Goal: Task Accomplishment & Management: Manage account settings

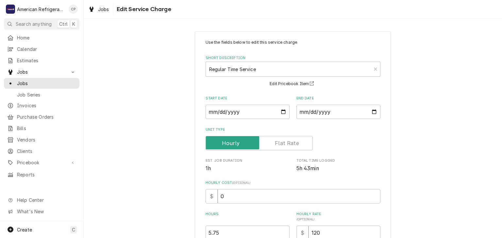
scroll to position [54, 0]
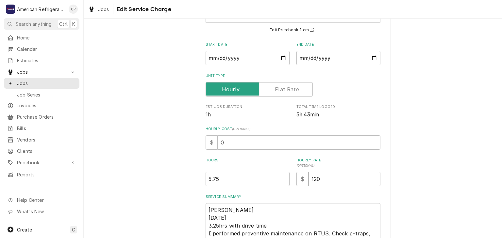
click at [55, 84] on span "Jobs" at bounding box center [46, 83] width 59 height 7
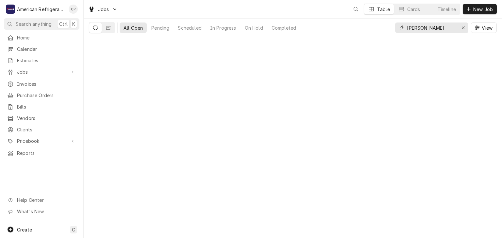
click at [429, 29] on input "freddy" at bounding box center [431, 28] width 49 height 10
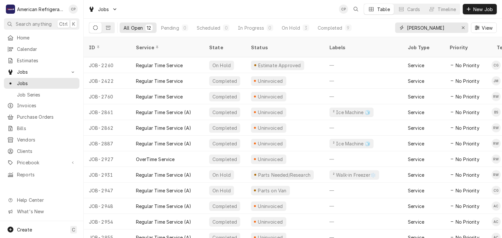
type input "julian"
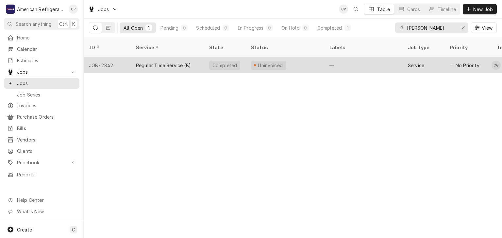
click at [170, 57] on div "Regular Time Service (B)" at bounding box center [167, 65] width 73 height 16
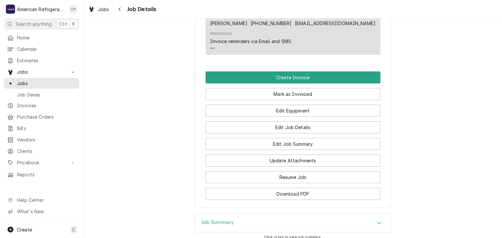
scroll to position [393, 0]
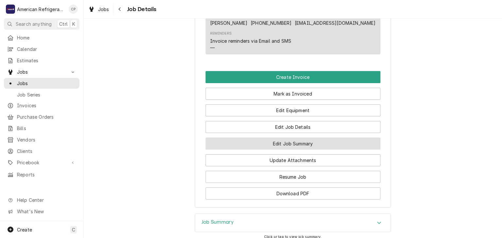
click at [269, 150] on button "Edit Job Summary" at bounding box center [292, 144] width 175 height 12
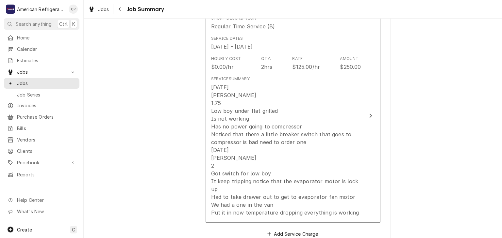
scroll to position [179, 0]
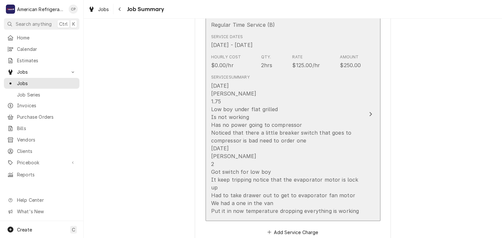
click at [246, 123] on div "[DATE] [PERSON_NAME] 1.75 Low boy under flat grilled Is not working Has no powe…" at bounding box center [286, 148] width 150 height 133
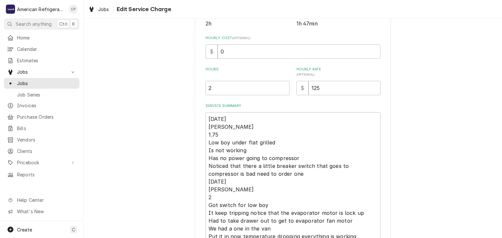
scroll to position [147, 0]
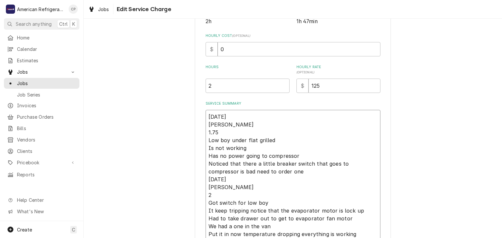
click at [243, 130] on textarea "[DATE] [PERSON_NAME] 1.75 Low boy under flat grilled Is not working Has no powe…" at bounding box center [292, 175] width 175 height 131
type textarea "x"
type textarea "[DATE] [PERSON_NAME] 1.75 Low boy under flat grilled Is not working Has no powe…"
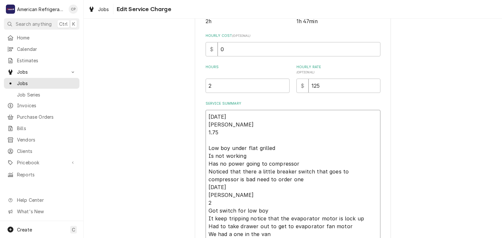
click at [281, 179] on textarea "[DATE] [PERSON_NAME] 1.75 Low boy under flat grilled Is not working Has no powe…" at bounding box center [292, 179] width 175 height 139
type textarea "x"
type textarea "[DATE] [PERSON_NAME] 1.75 Low boy under flat grilled Is not working Has no powe…"
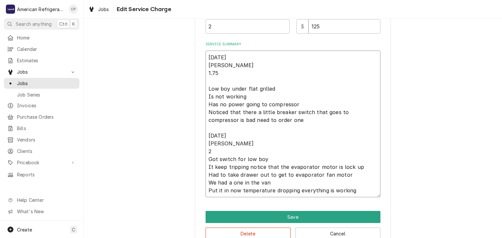
scroll to position [209, 0]
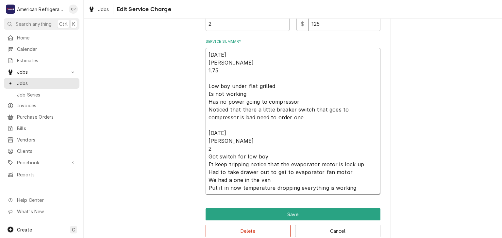
click at [247, 147] on textarea "[DATE] [PERSON_NAME] 1.75 Low boy under flat grilled Is not working Has no powe…" at bounding box center [292, 121] width 175 height 147
type textarea "x"
type textarea "[DATE] [PERSON_NAME] 1.75 Low boy under flat grilled Is not working Has no powe…"
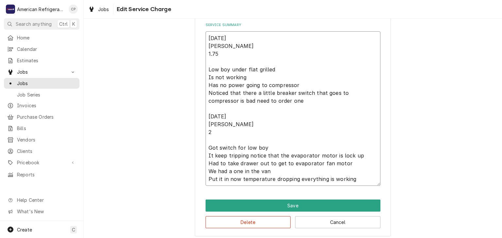
scroll to position [229, 0]
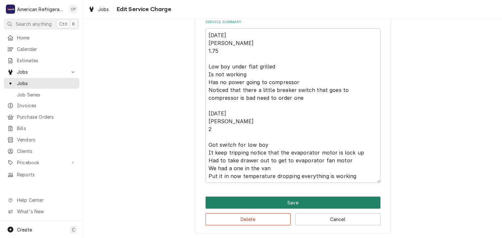
click at [287, 200] on button "Save" at bounding box center [292, 203] width 175 height 12
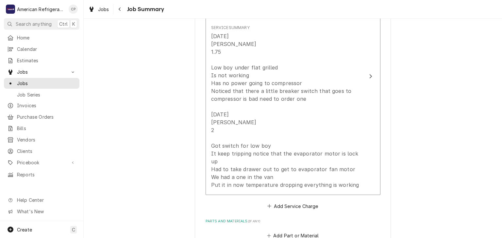
scroll to position [179, 0]
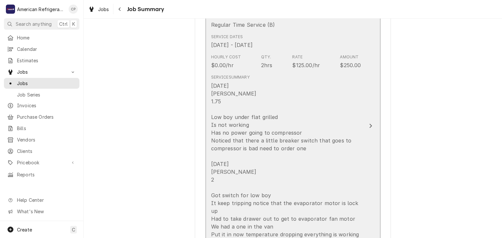
click at [287, 200] on div "[DATE] [PERSON_NAME] 1.75 Low boy under flat grilled Is not working Has no powe…" at bounding box center [286, 160] width 150 height 157
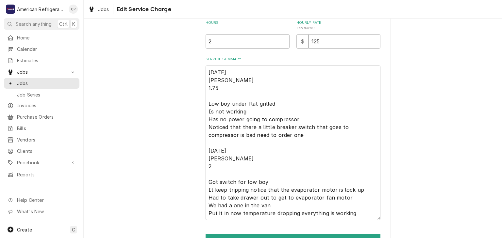
type textarea "x"
